Goal: Task Accomplishment & Management: Manage account settings

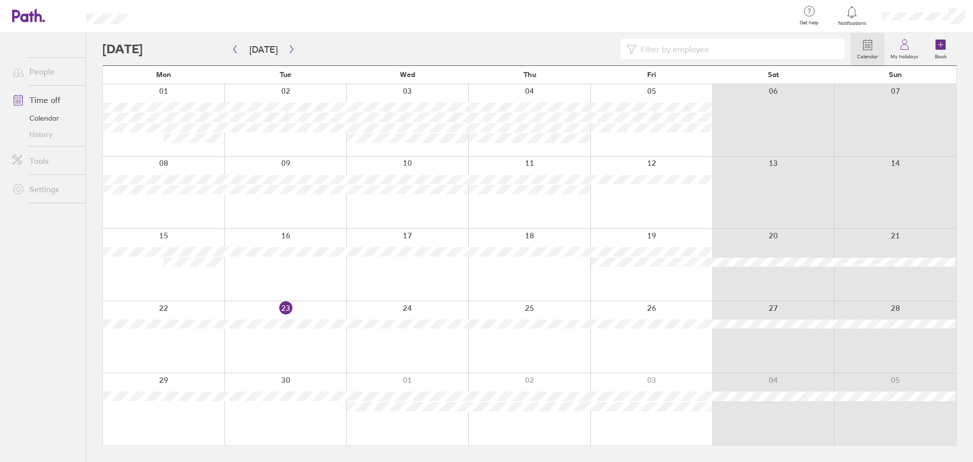
click at [316, 24] on div at bounding box center [466, 16] width 643 height 33
